Goal: Transaction & Acquisition: Subscribe to service/newsletter

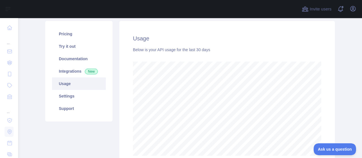
scroll to position [62, 0]
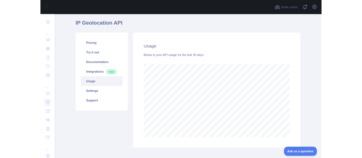
scroll to position [282415, 282215]
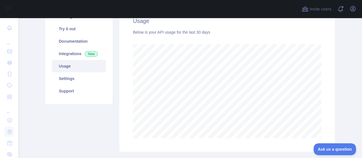
scroll to position [26, 0]
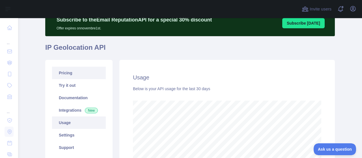
click at [66, 76] on link "Pricing" at bounding box center [79, 73] width 54 height 12
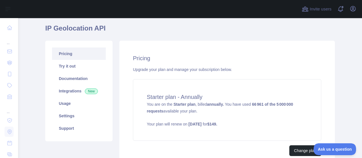
scroll to position [70, 0]
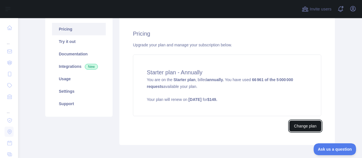
click at [305, 129] on button "Change plan" at bounding box center [305, 126] width 32 height 11
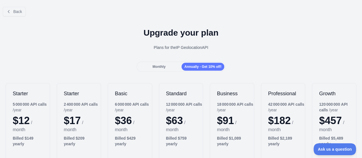
scroll to position [28, 0]
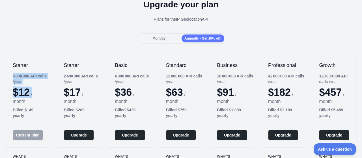
drag, startPoint x: 16, startPoint y: 77, endPoint x: 38, endPoint y: 94, distance: 27.4
click at [38, 94] on div "Starter 5 000 000 API calls / year $ 12 / month Billed $ 149 yearly Current plan" at bounding box center [28, 101] width 44 height 92
click at [112, 47] on div "Back Upgrade your plan Plans for the IP Geolocation API Monthly Annually - Get …" at bounding box center [181, 125] width 362 height 303
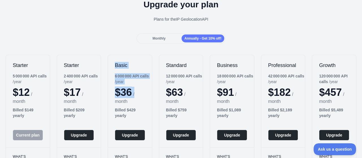
drag, startPoint x: 112, startPoint y: 63, endPoint x: 143, endPoint y: 86, distance: 39.1
click at [143, 86] on div "Basic 6 000 000 API calls / year $ 36 / month Billed $ 429 yearly Upgrade" at bounding box center [130, 101] width 44 height 92
click at [125, 84] on div "6 000 000 API calls / year" at bounding box center [133, 78] width 37 height 11
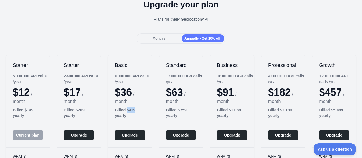
drag, startPoint x: 125, startPoint y: 110, endPoint x: 136, endPoint y: 109, distance: 10.8
click at [136, 109] on div "Billed $ 429 yearly" at bounding box center [130, 112] width 30 height 11
click at [95, 29] on div "Upgrade your plan Plans for the IP Geolocation API" at bounding box center [181, 13] width 362 height 41
